Goal: Task Accomplishment & Management: Manage account settings

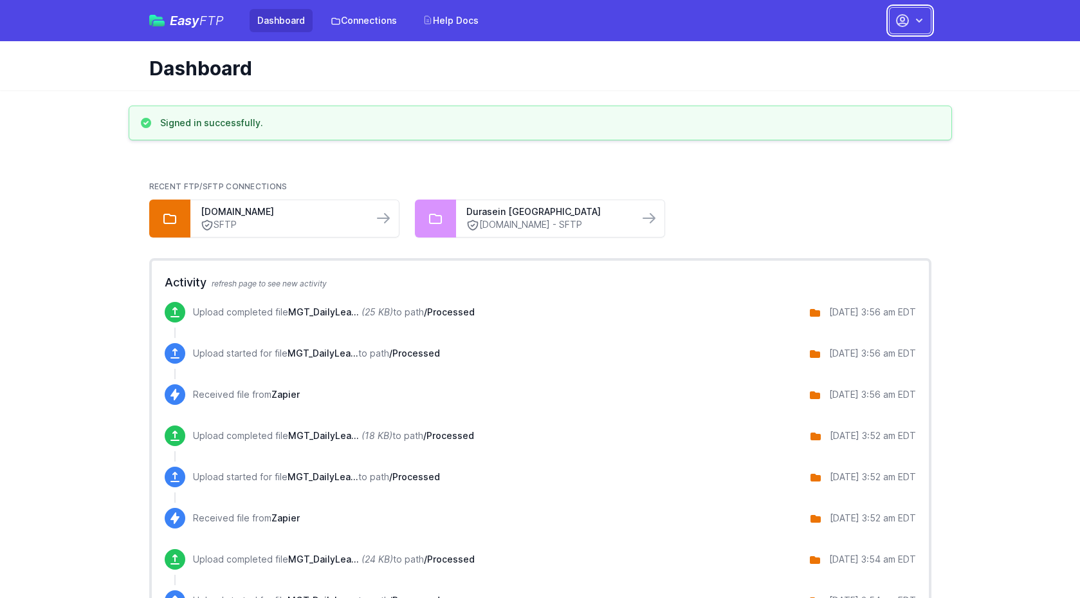
click at [910, 24] on button "button" at bounding box center [910, 20] width 42 height 27
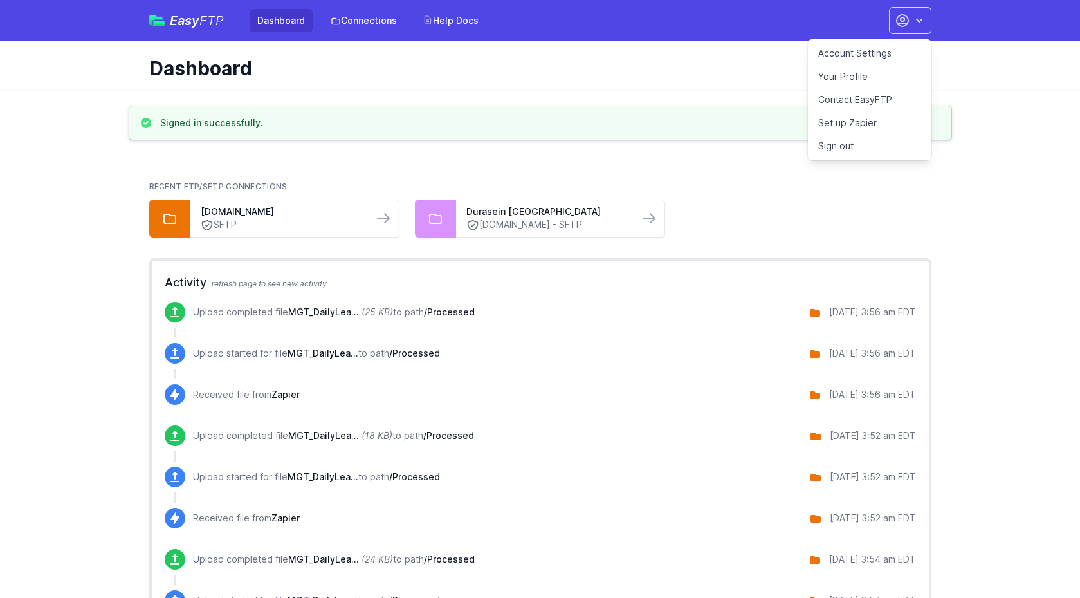
click at [848, 50] on link "Account Settings" at bounding box center [870, 53] width 124 height 23
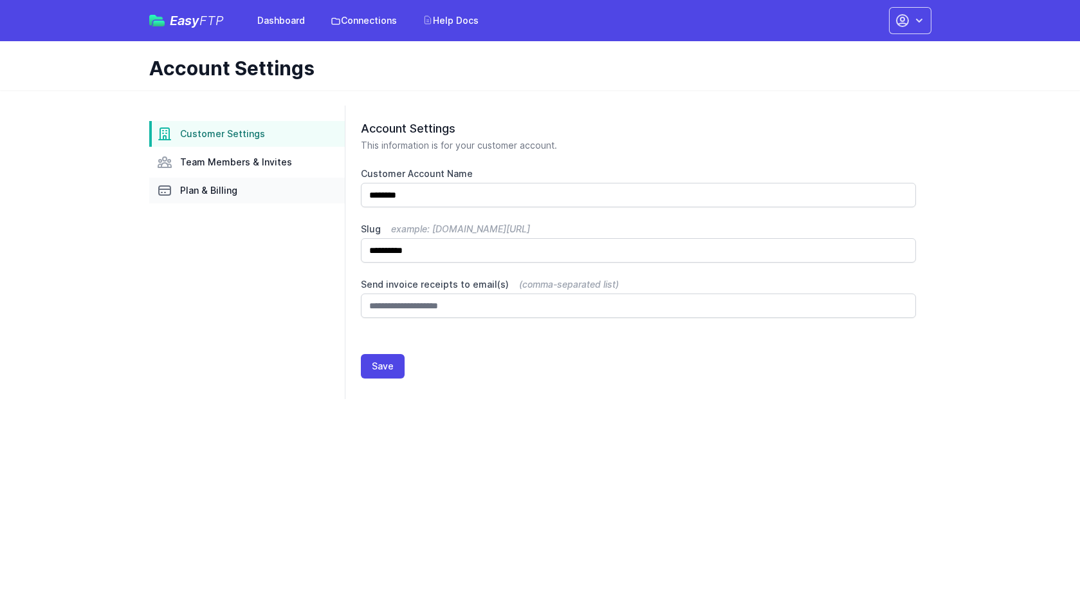
click at [231, 181] on link "Plan & Billing" at bounding box center [247, 191] width 196 height 26
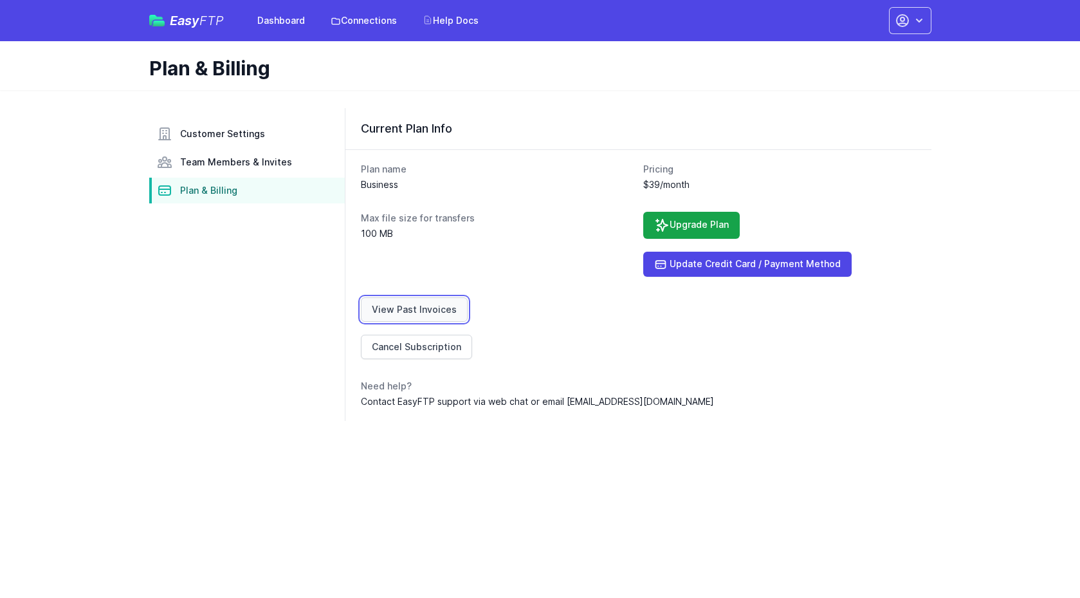
click at [430, 307] on link "View Past Invoices" at bounding box center [414, 309] width 107 height 24
